Goal: Obtain resource: Obtain resource

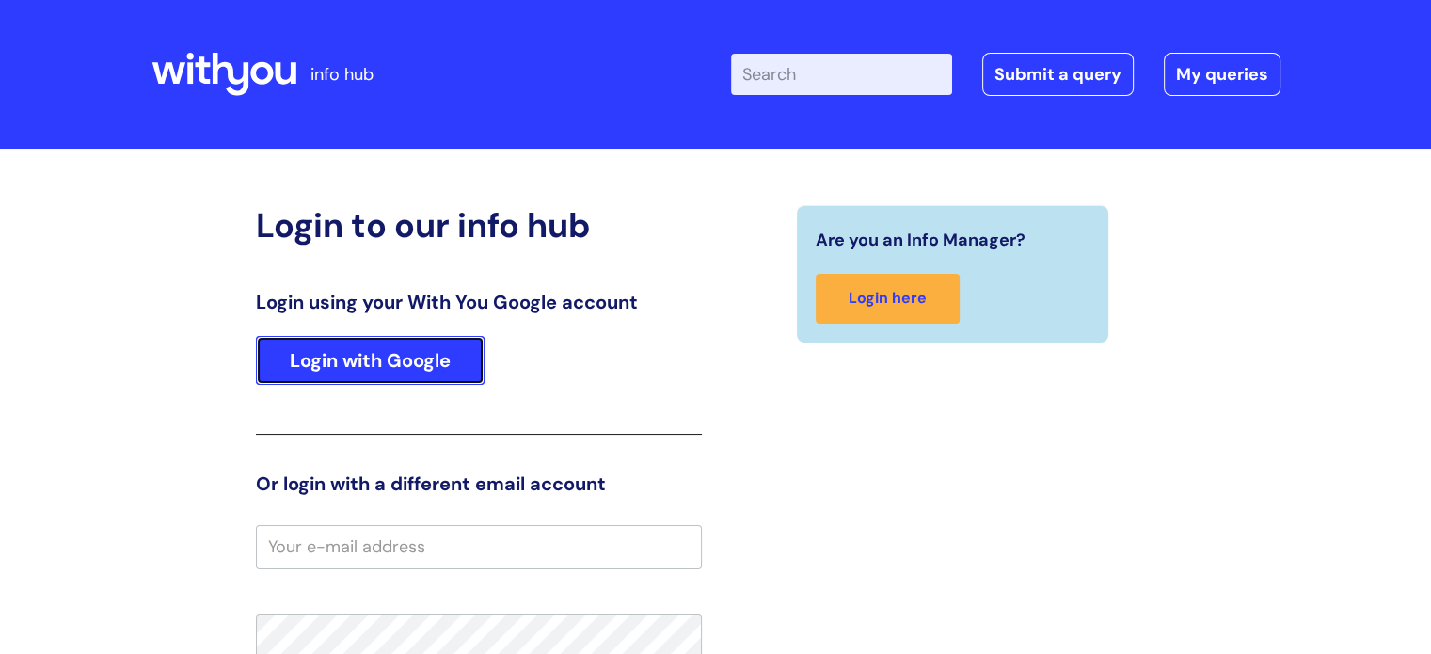
click at [398, 352] on link "Login with Google" at bounding box center [370, 360] width 229 height 49
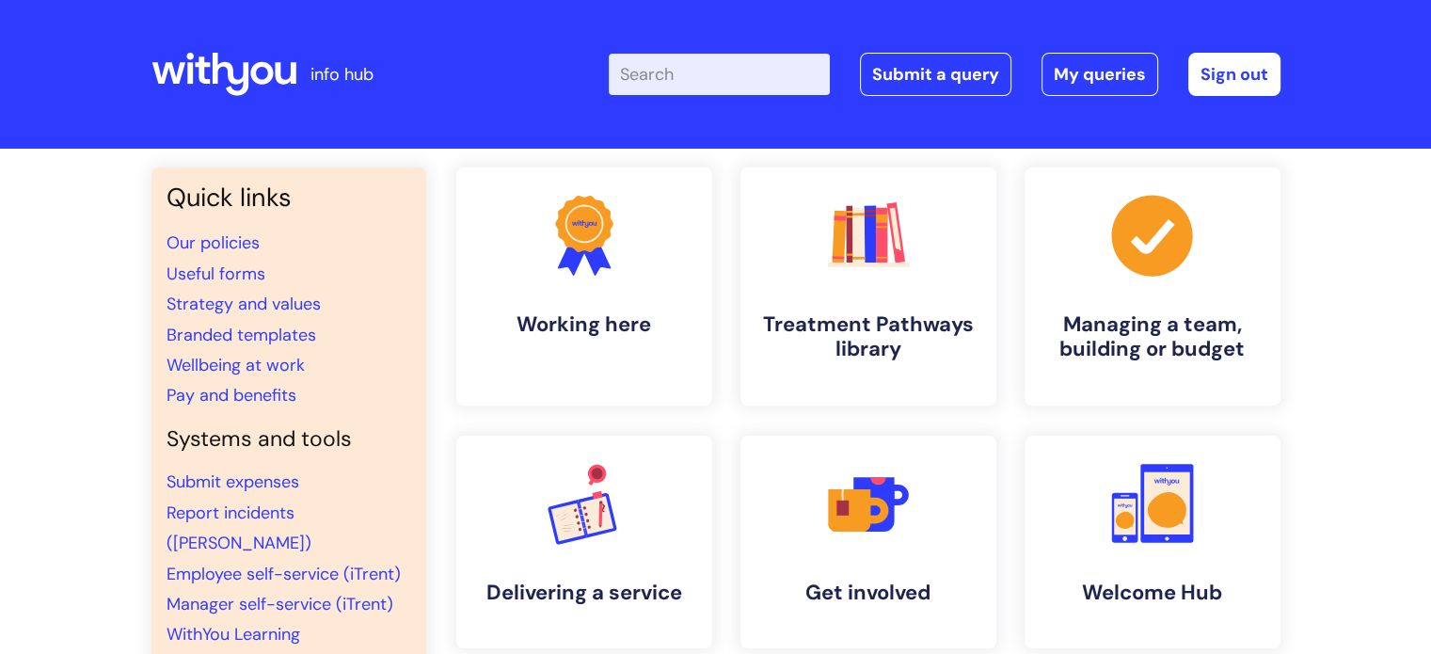
click at [656, 70] on input "Enter your search term here..." at bounding box center [719, 74] width 221 height 41
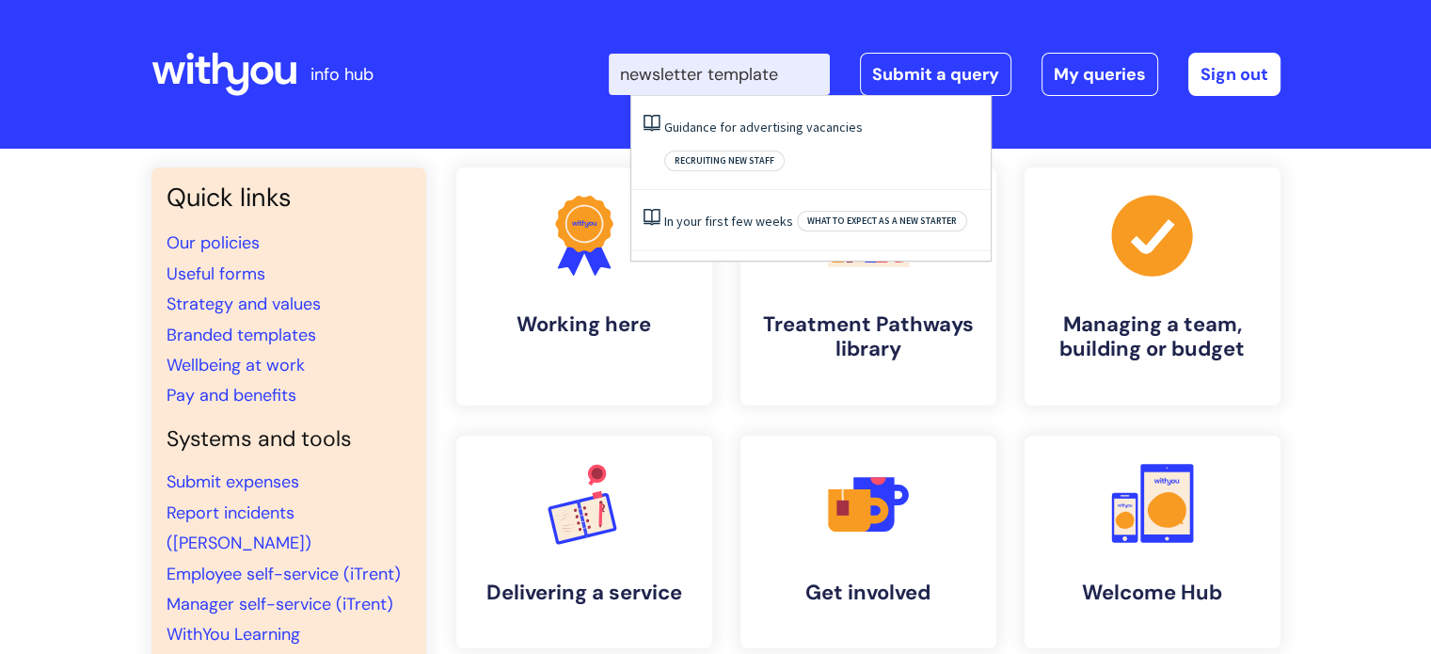
type input "newsletter template"
click button "Search" at bounding box center [0, 0] width 0 height 0
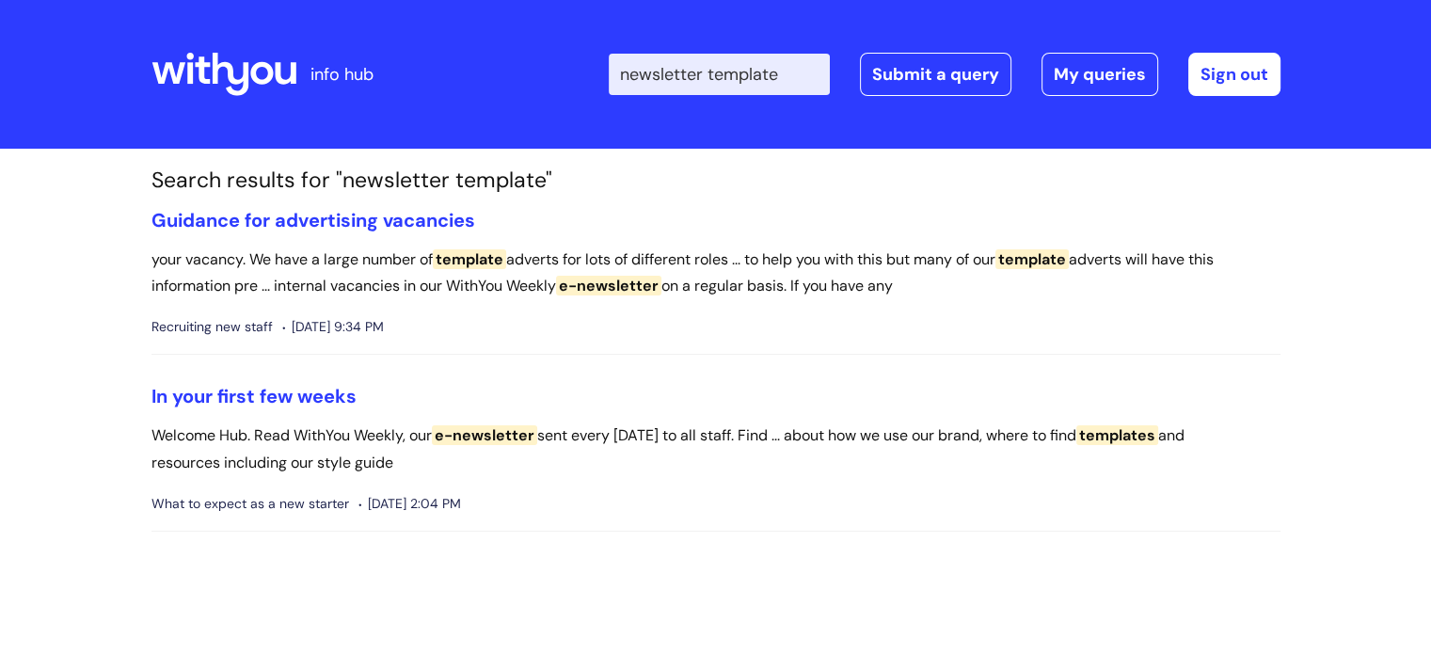
click at [1144, 431] on span "templates" at bounding box center [1117, 435] width 82 height 20
click at [324, 394] on link "In your first few weeks" at bounding box center [253, 396] width 205 height 24
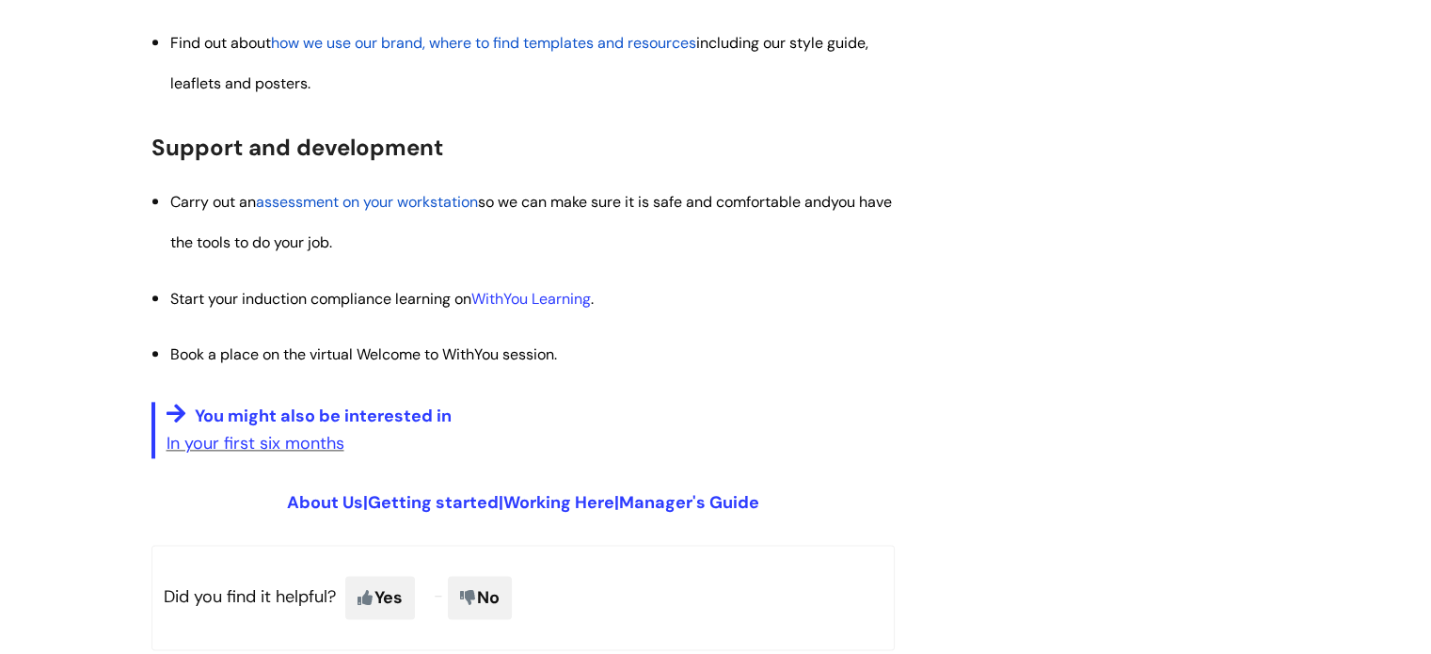
scroll to position [2295, 0]
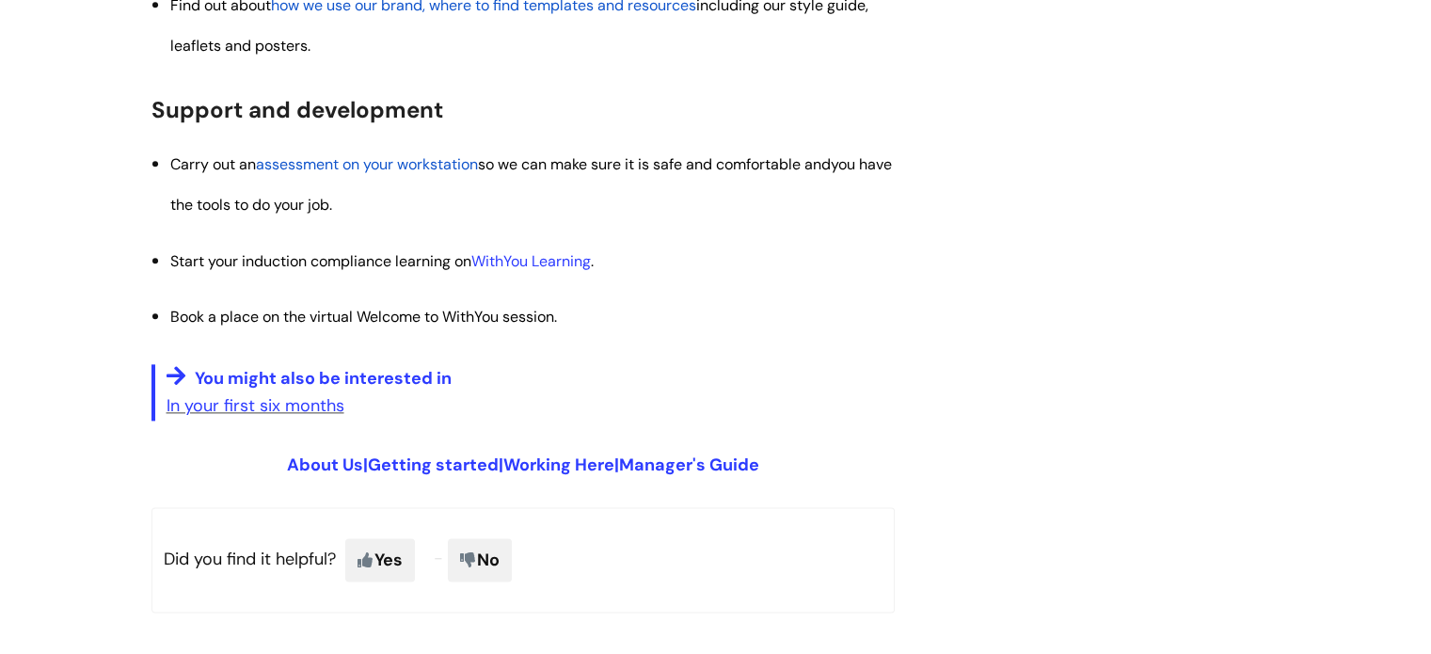
click at [388, 167] on span "assessment on your workstation" at bounding box center [367, 164] width 222 height 20
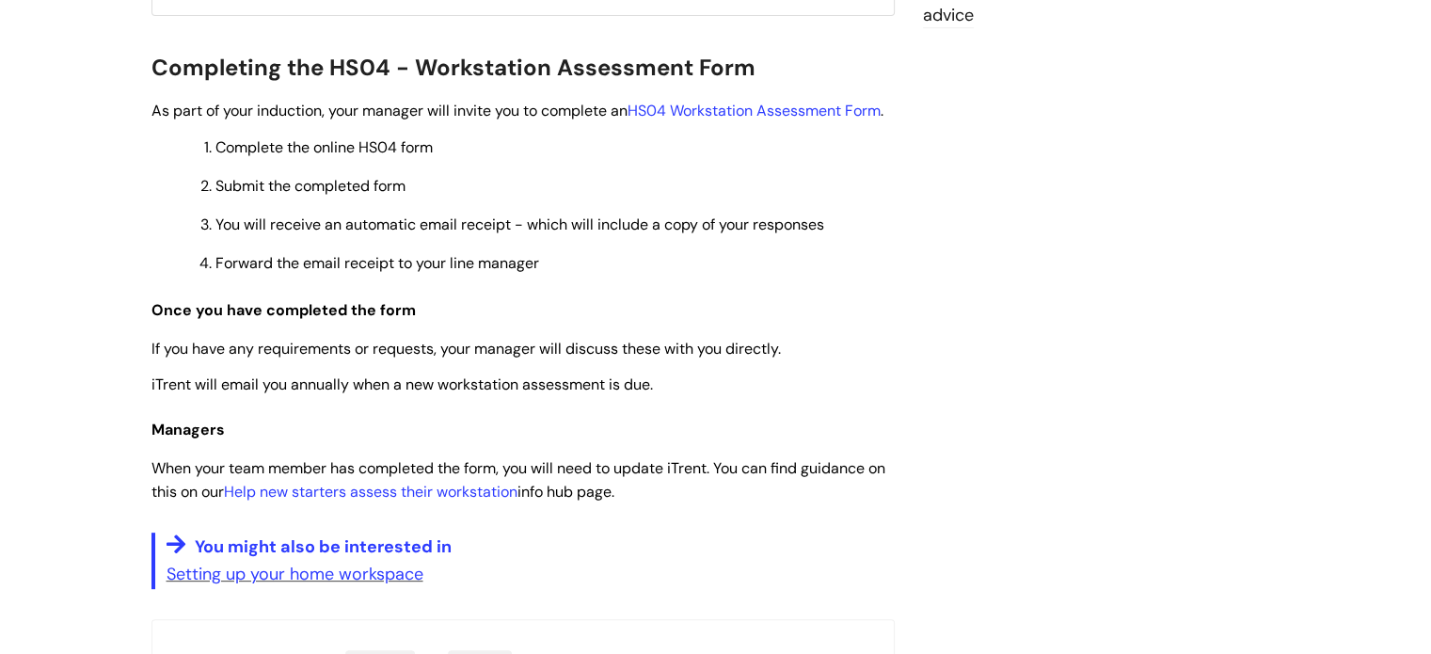
scroll to position [640, 0]
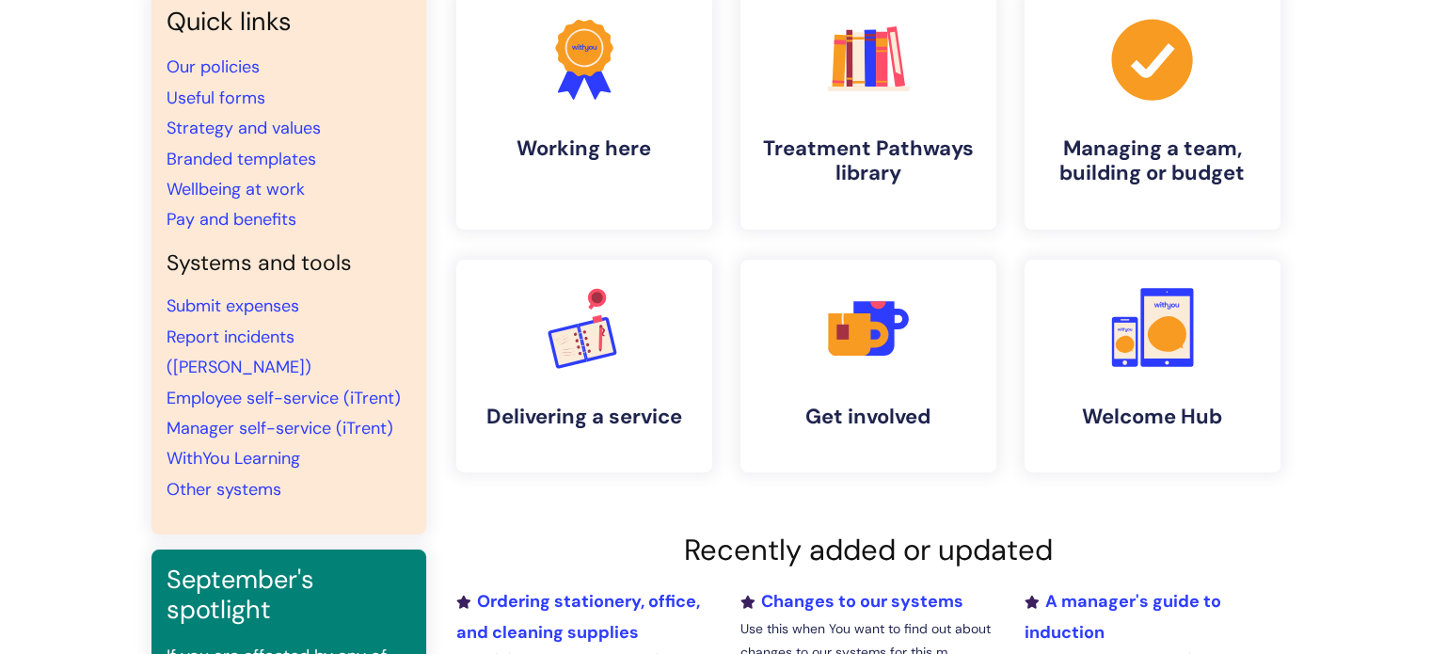
scroll to position [177, 0]
click at [334, 287] on div "Quick links Our policies Useful forms Strategy and values Branded templates Wel…" at bounding box center [288, 262] width 275 height 543
click at [220, 150] on link "Branded templates" at bounding box center [242, 158] width 150 height 23
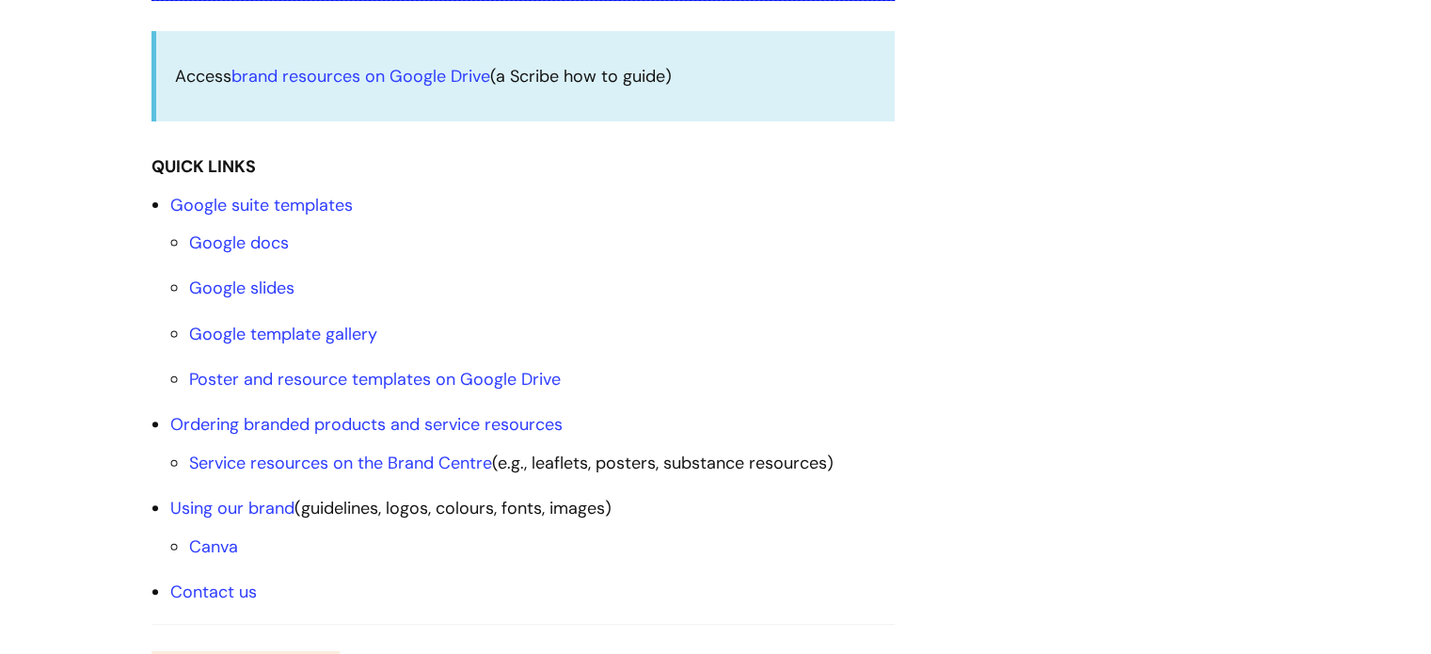
scroll to position [564, 0]
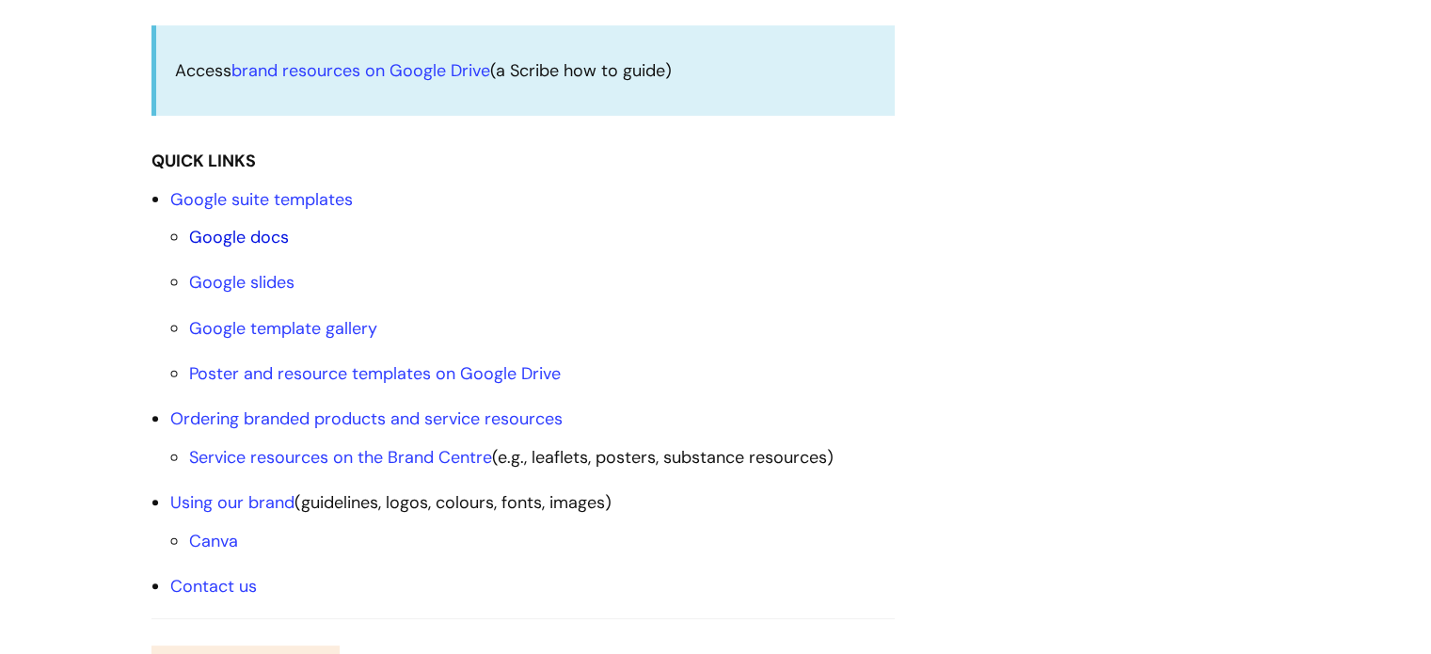
click at [261, 239] on link "Google docs" at bounding box center [239, 237] width 100 height 23
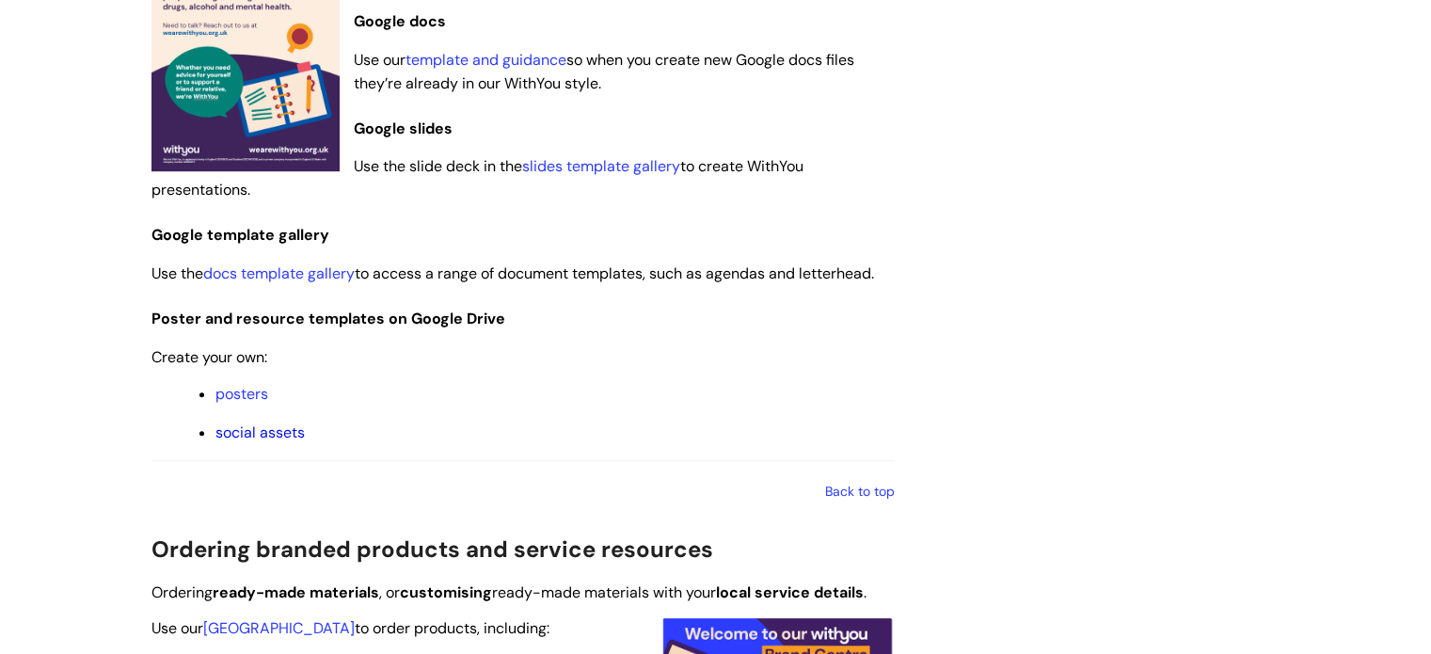
click at [271, 432] on link "social assets" at bounding box center [259, 432] width 89 height 20
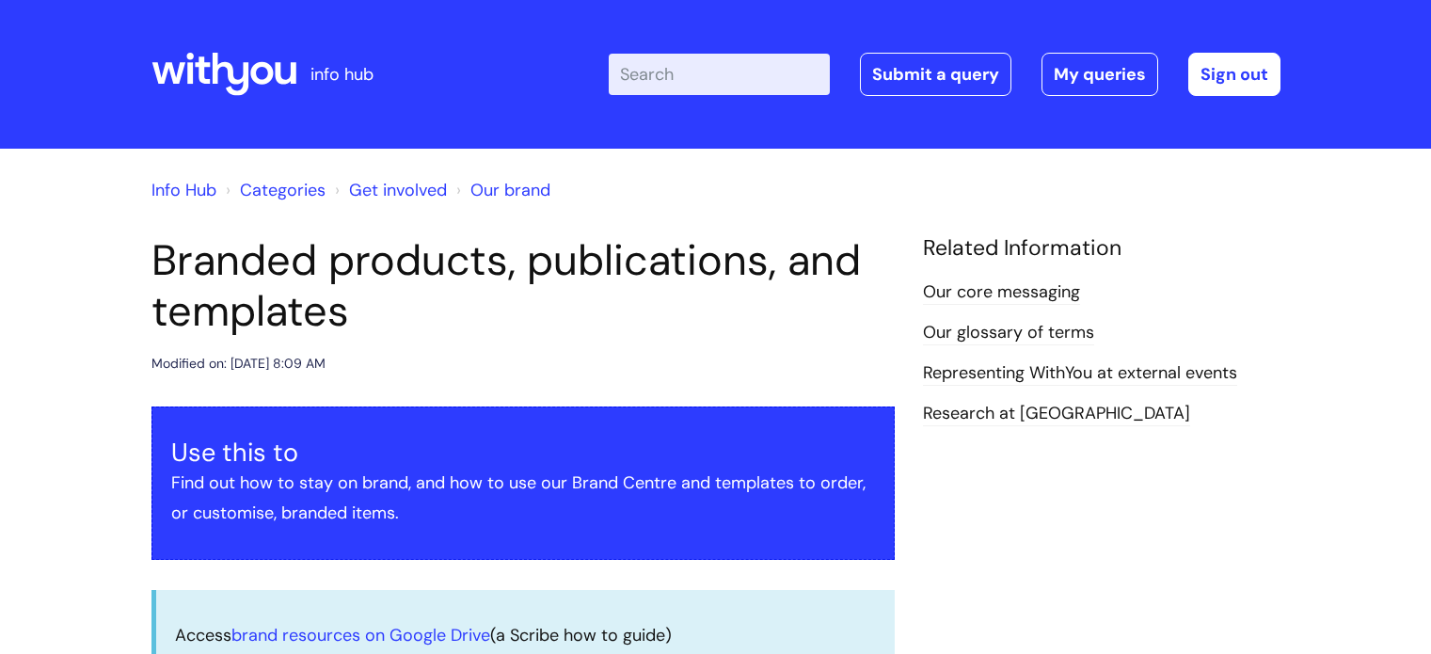
scroll to position [1298, 0]
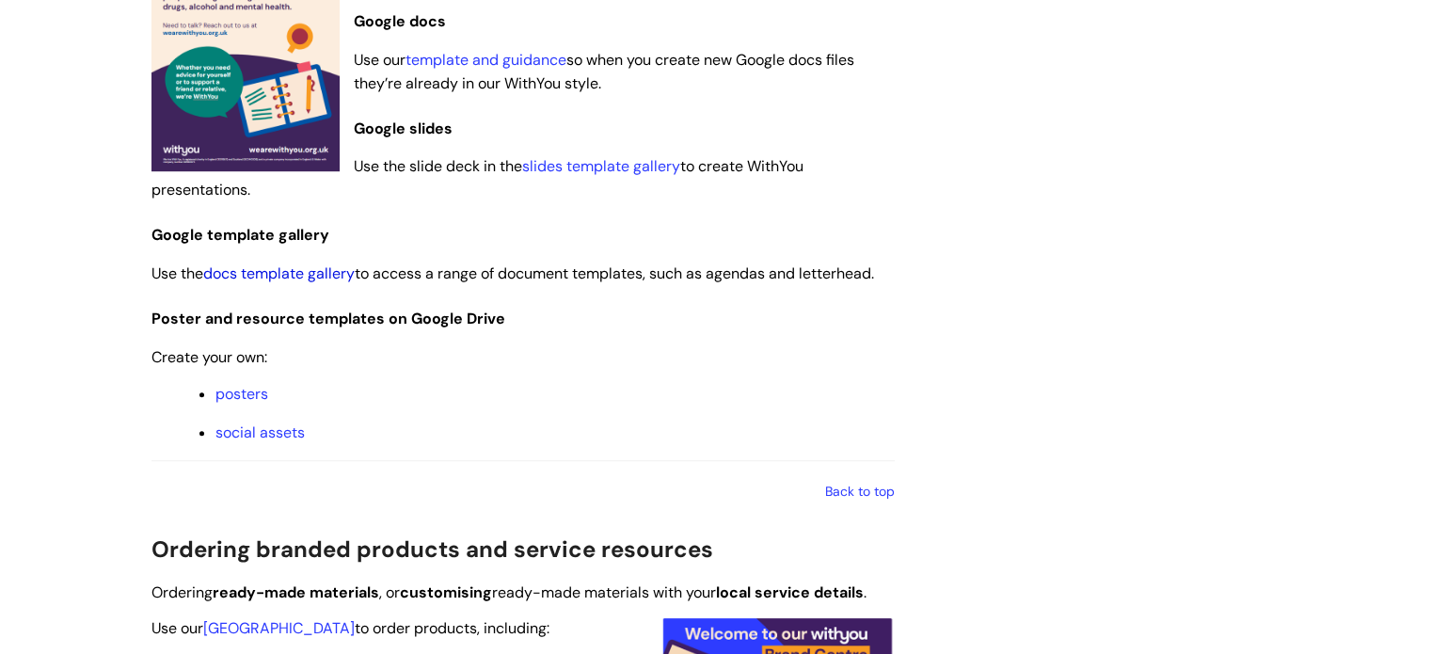
click at [278, 269] on link "docs template gallery" at bounding box center [278, 273] width 151 height 20
